Goal: Information Seeking & Learning: Learn about a topic

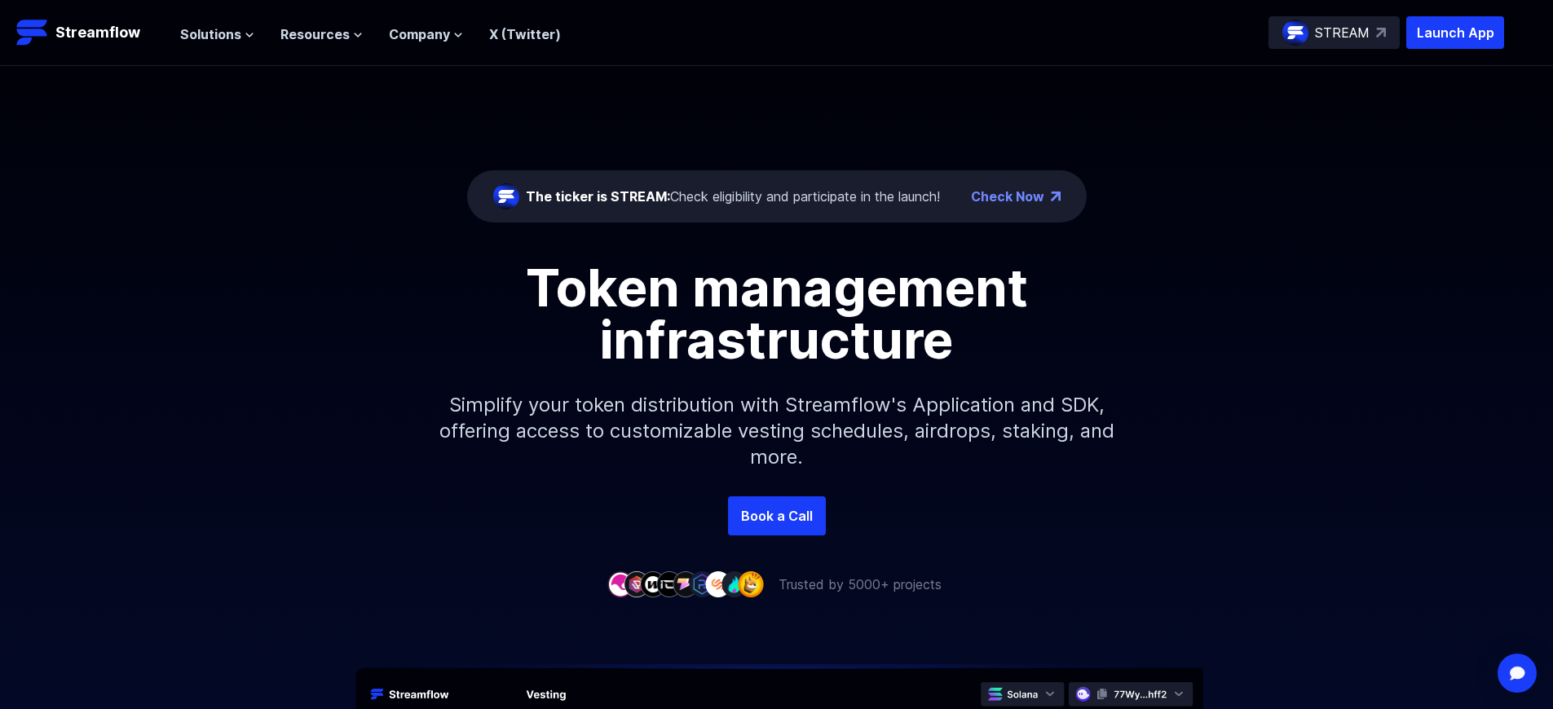
click at [1455, 33] on p "Launch App" at bounding box center [1456, 32] width 98 height 33
